Goal: Task Accomplishment & Management: Manage account settings

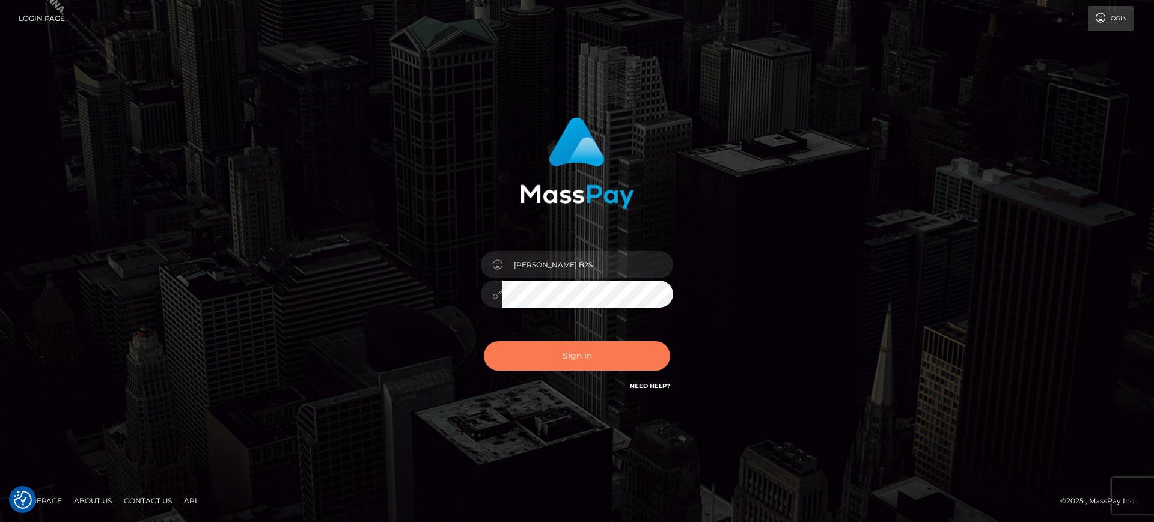
click at [615, 361] on button "Sign in" at bounding box center [577, 355] width 186 height 29
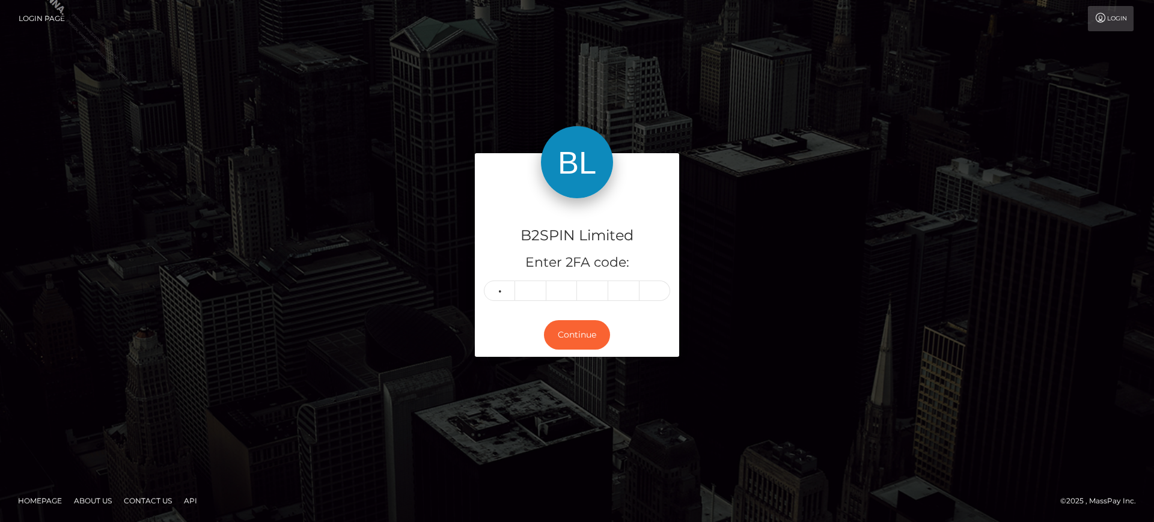
type input "8"
type input "2"
type input "3"
type input "5"
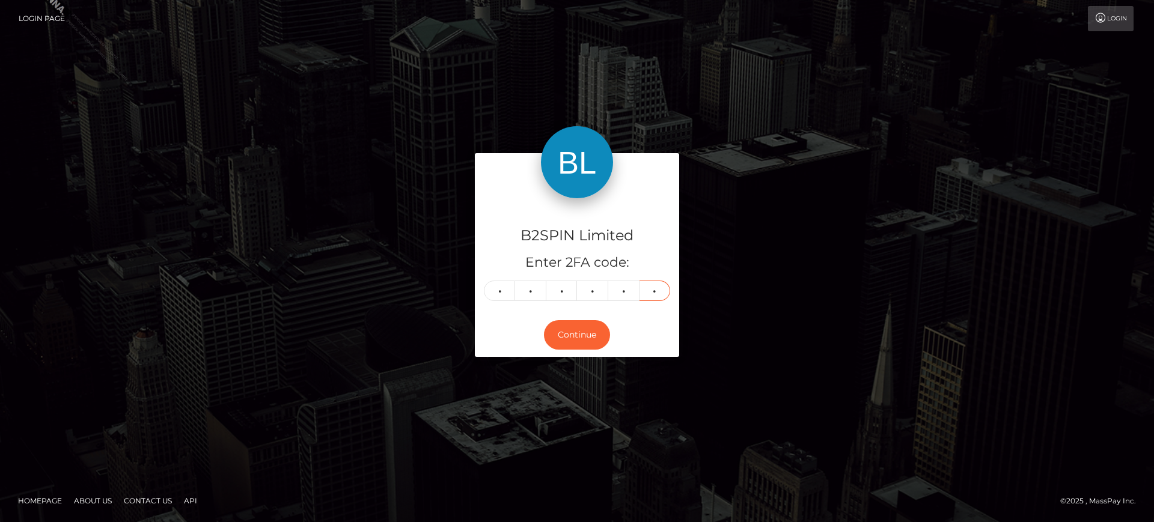
type input "0"
click at [610, 325] on div "Continue" at bounding box center [577, 335] width 204 height 44
click at [608, 326] on div "Continue" at bounding box center [577, 335] width 204 height 44
click at [603, 331] on button "Continue" at bounding box center [577, 334] width 66 height 29
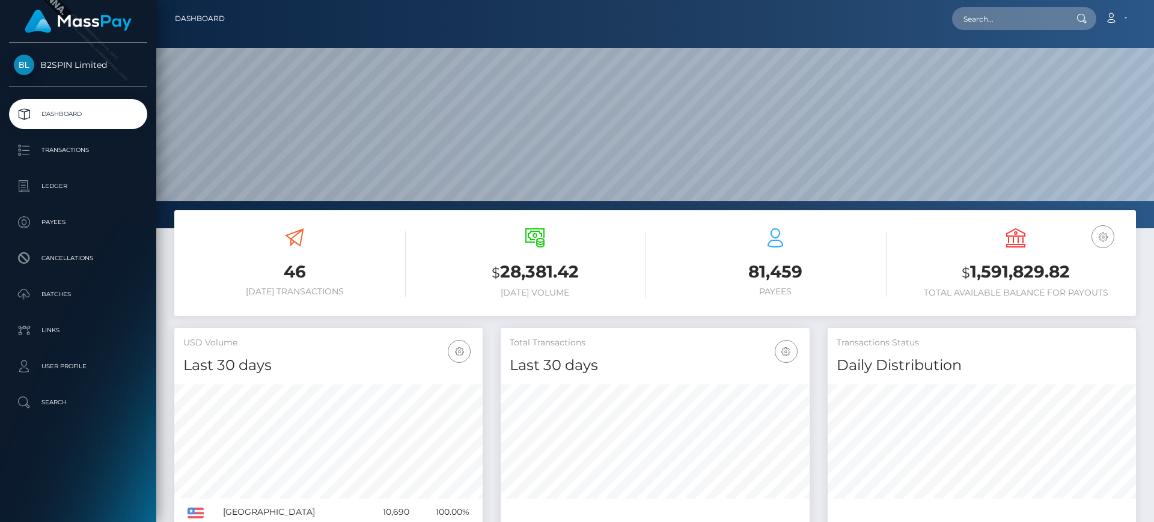
scroll to position [213, 309]
click at [71, 147] on p "Transactions" at bounding box center [78, 150] width 129 height 18
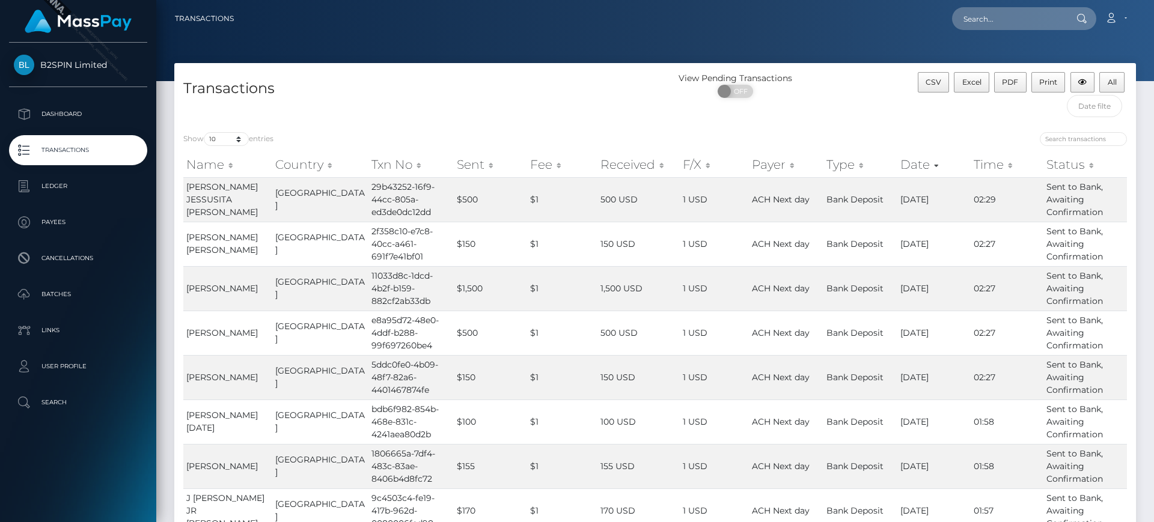
click at [1054, 102] on div "CSV Excel PDF Print All" at bounding box center [1015, 97] width 240 height 51
click at [1081, 107] on input "text" at bounding box center [1095, 106] width 56 height 22
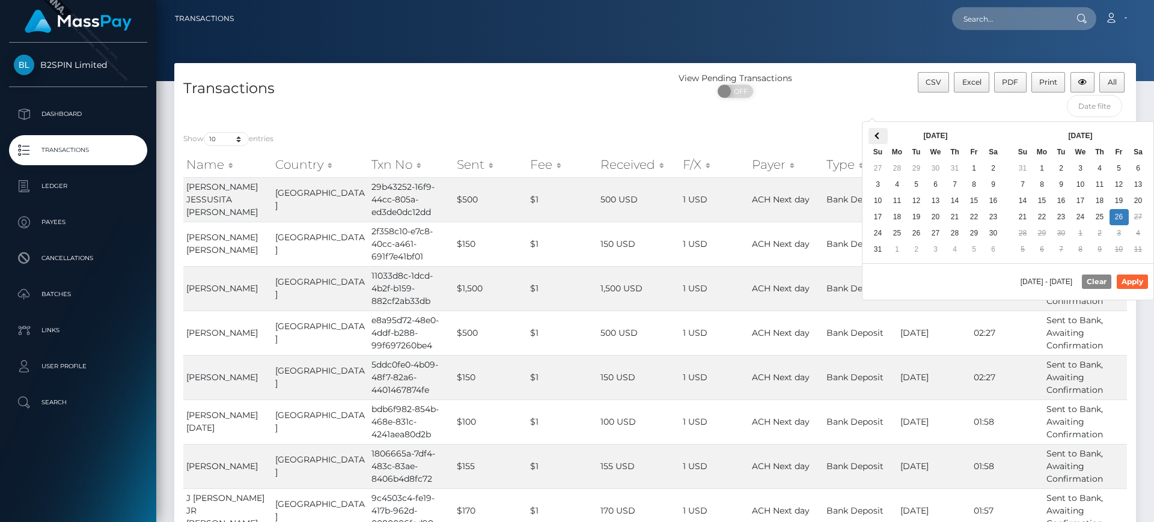
click at [882, 138] on th at bounding box center [877, 136] width 19 height 16
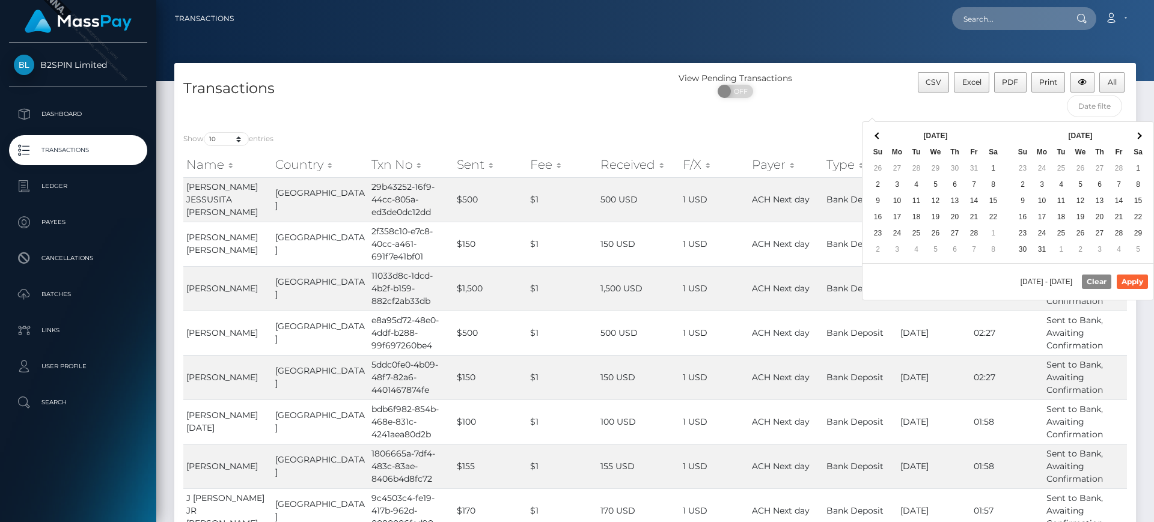
click at [882, 138] on th at bounding box center [877, 136] width 19 height 16
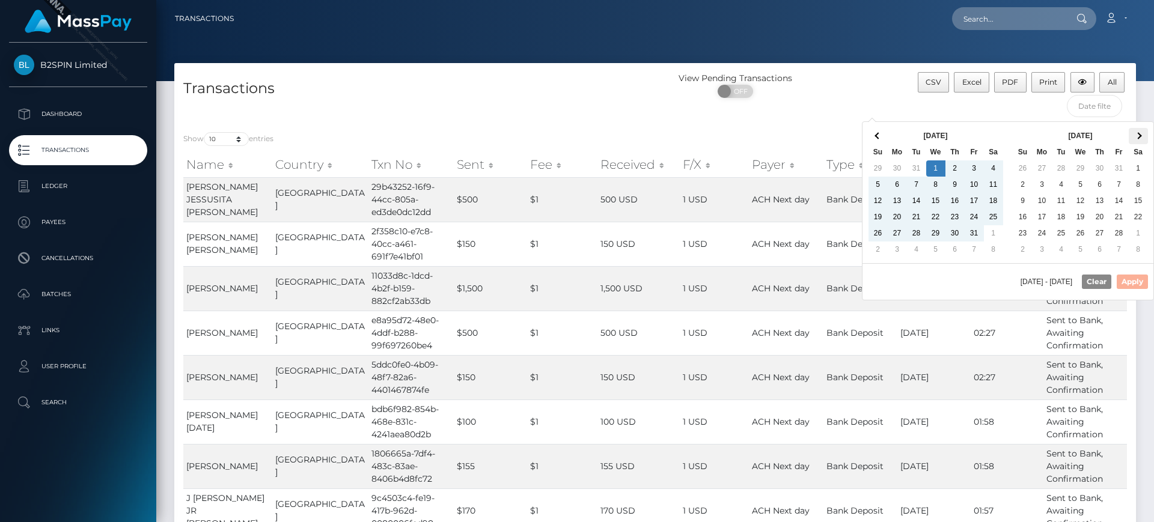
click at [1141, 135] on span at bounding box center [1138, 135] width 7 height 7
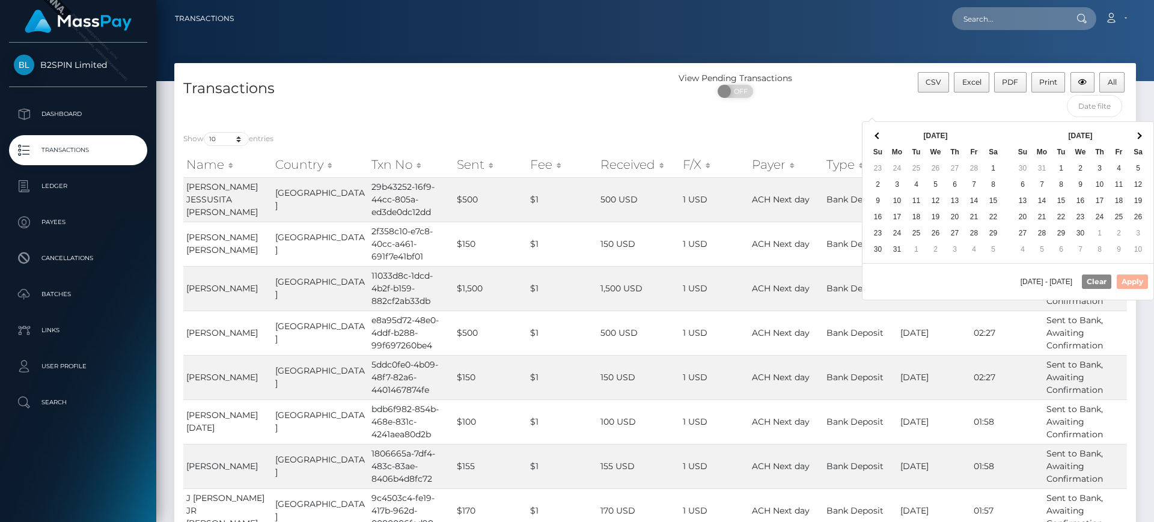
click at [1141, 135] on span at bounding box center [1138, 135] width 7 height 7
click at [1141, 135] on th at bounding box center [1138, 136] width 19 height 16
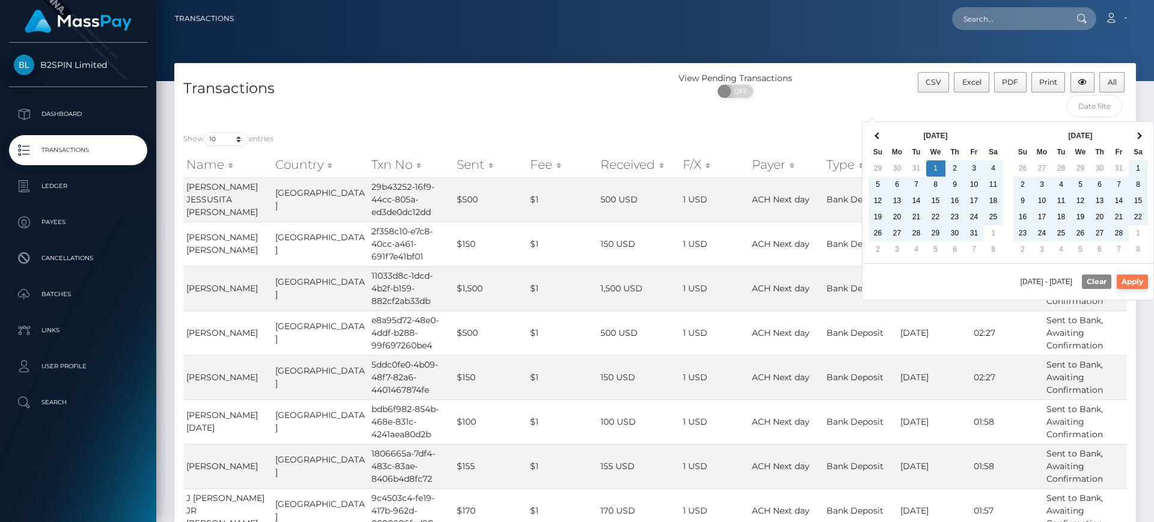
click at [1134, 281] on button "Apply" at bounding box center [1131, 282] width 31 height 14
type input "[DATE] - [DATE]"
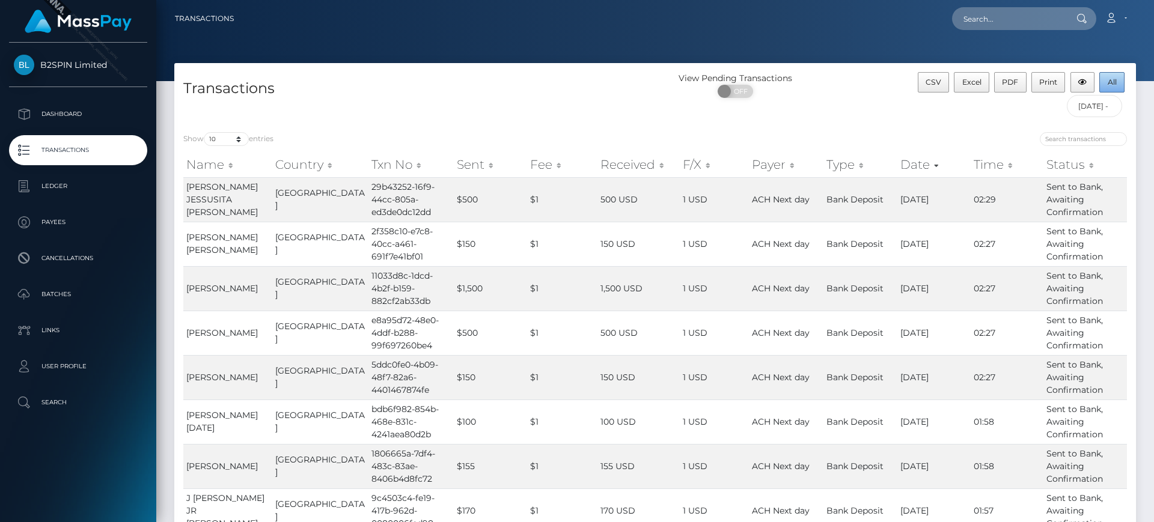
click at [1116, 89] on button "All" at bounding box center [1111, 82] width 25 height 20
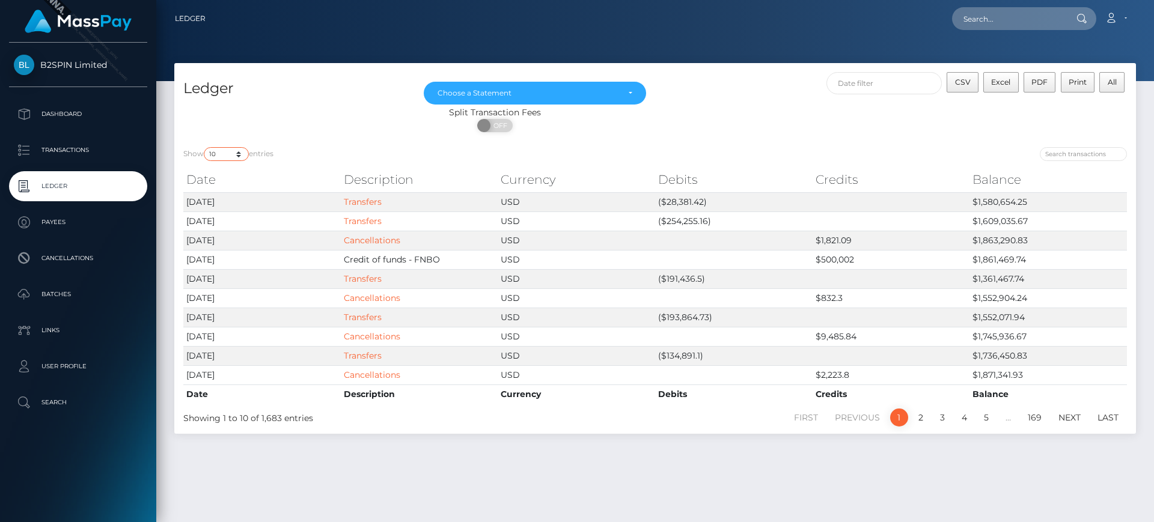
click at [231, 156] on select "10 25 50 100 250" at bounding box center [226, 154] width 45 height 14
select select "50"
click at [205, 147] on select "10 25 50 100 250" at bounding box center [226, 154] width 45 height 14
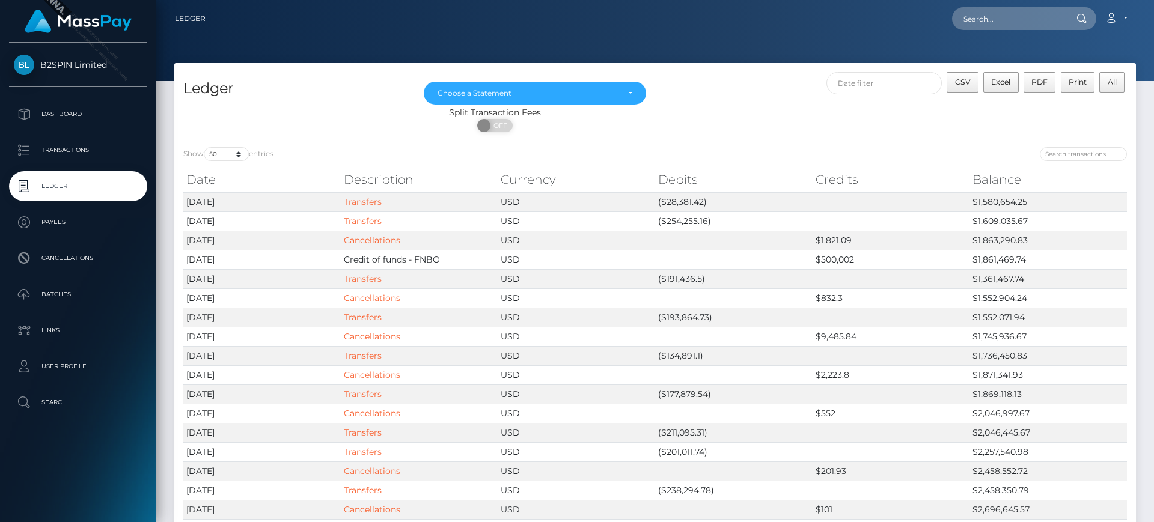
click at [800, 102] on div "CSV Excel PDF Print All" at bounding box center [895, 89] width 481 height 34
click at [968, 88] on button "CSV" at bounding box center [962, 82] width 32 height 20
click at [584, 92] on div "Choose a Statement" at bounding box center [527, 93] width 181 height 10
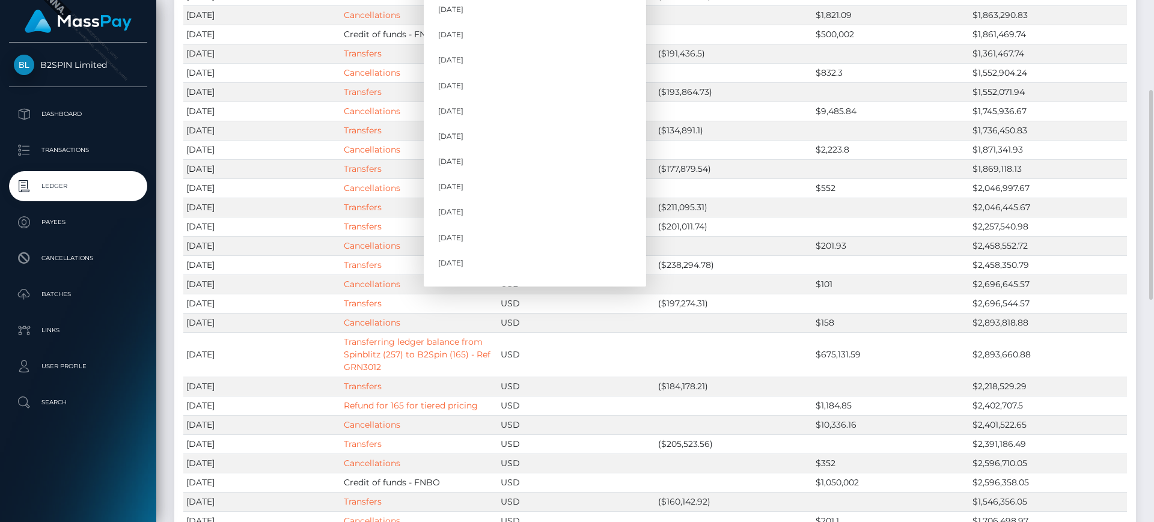
scroll to position [365, 0]
click at [532, 267] on link "[DATE]" at bounding box center [535, 271] width 222 height 22
select select "[DATE]"
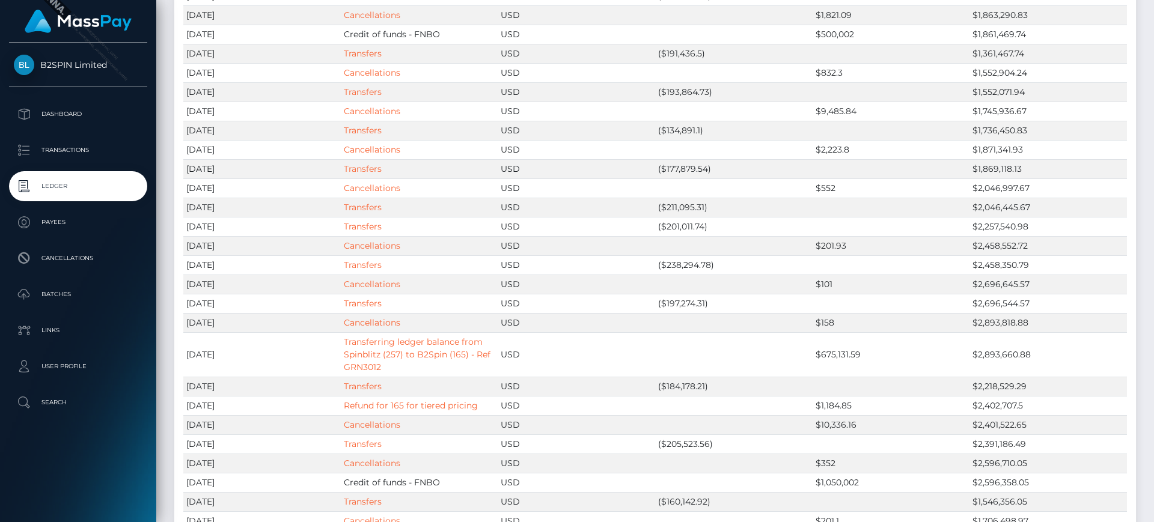
scroll to position [0, 0]
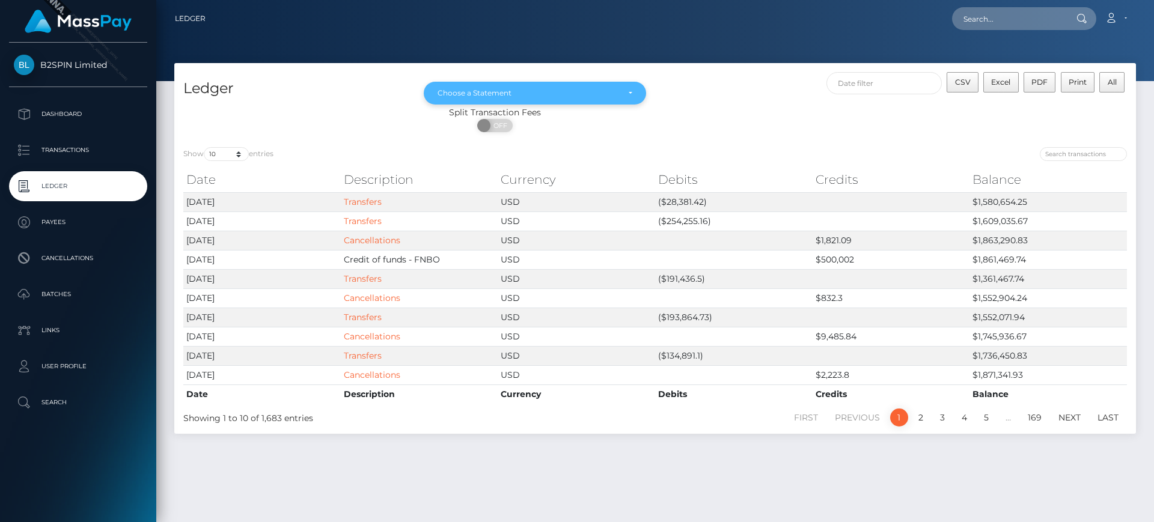
click at [599, 99] on div "Choose a Statement" at bounding box center [535, 93] width 222 height 23
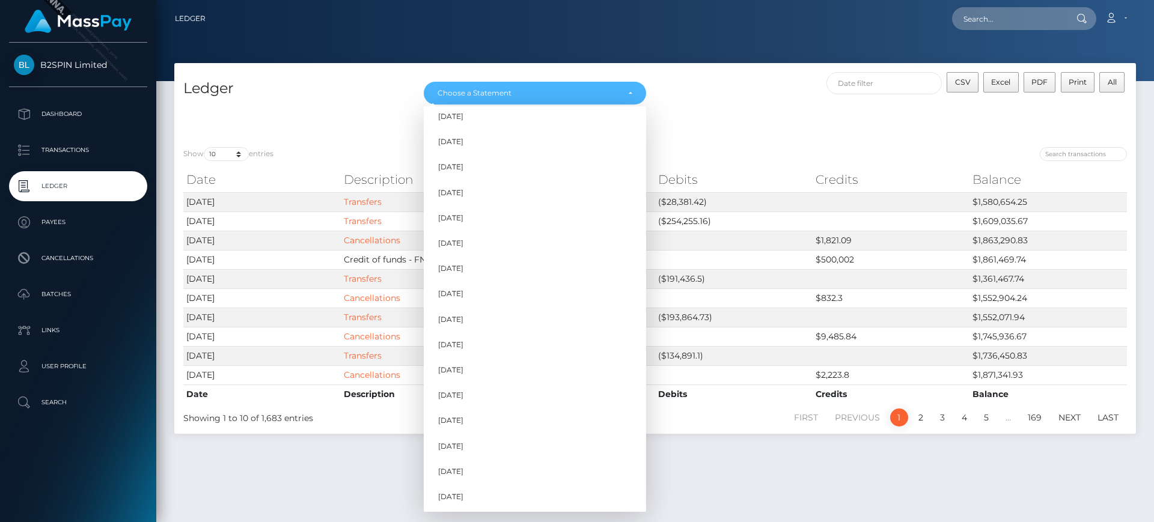
scroll to position [365, 0]
click at [499, 493] on link "Sep 2025" at bounding box center [535, 496] width 222 height 22
select select "Sep 2025"
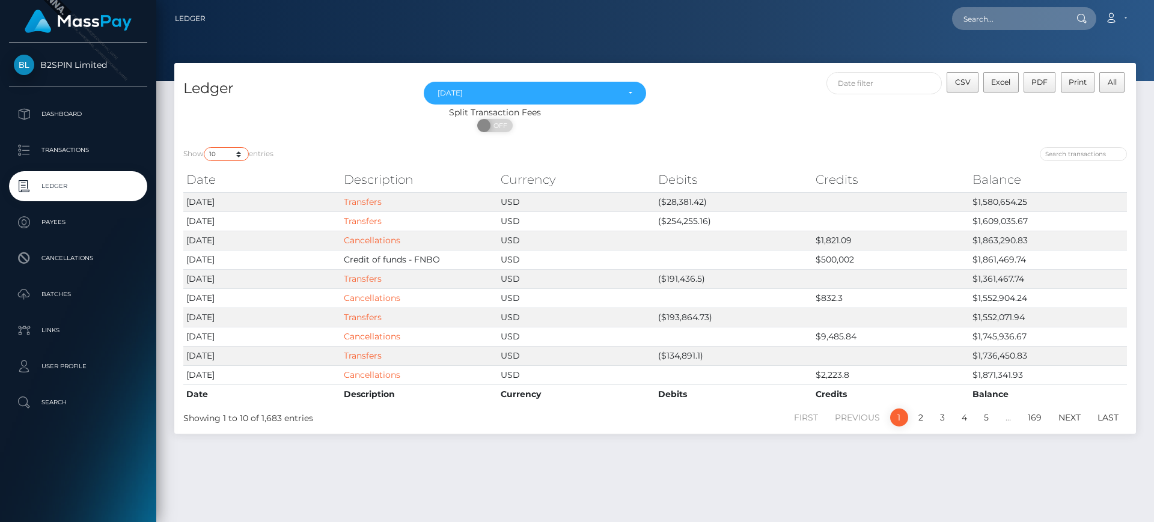
click at [229, 153] on select "10 25 50 100 250" at bounding box center [226, 154] width 45 height 14
select select "50"
click at [205, 147] on select "10 25 50 100 250" at bounding box center [226, 154] width 45 height 14
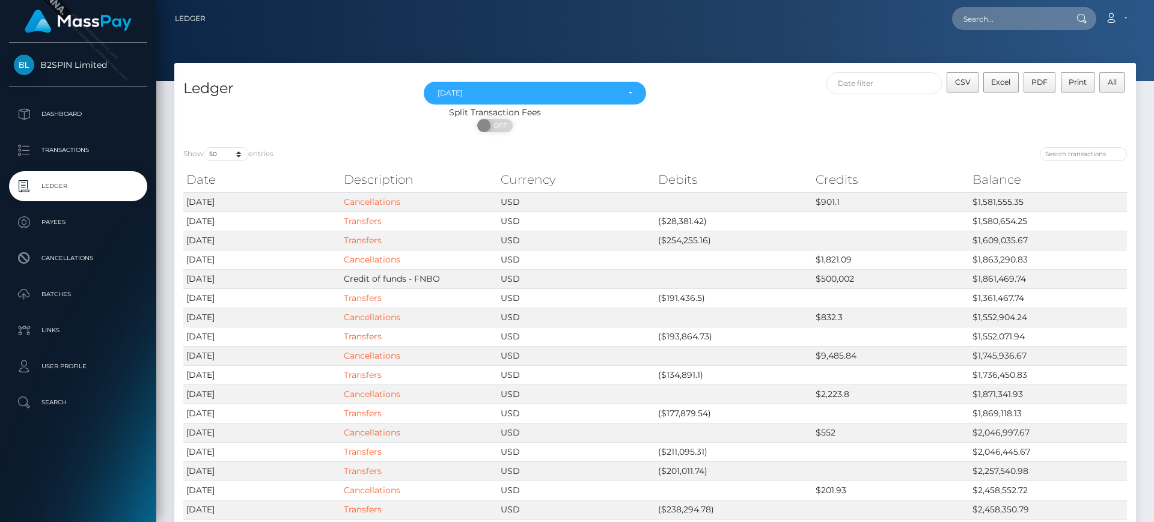
click at [318, 113] on div "Split Transaction Fees" at bounding box center [494, 112] width 641 height 13
click at [718, 123] on div "ON OFF" at bounding box center [494, 128] width 641 height 19
